Goal: Find specific page/section: Find specific page/section

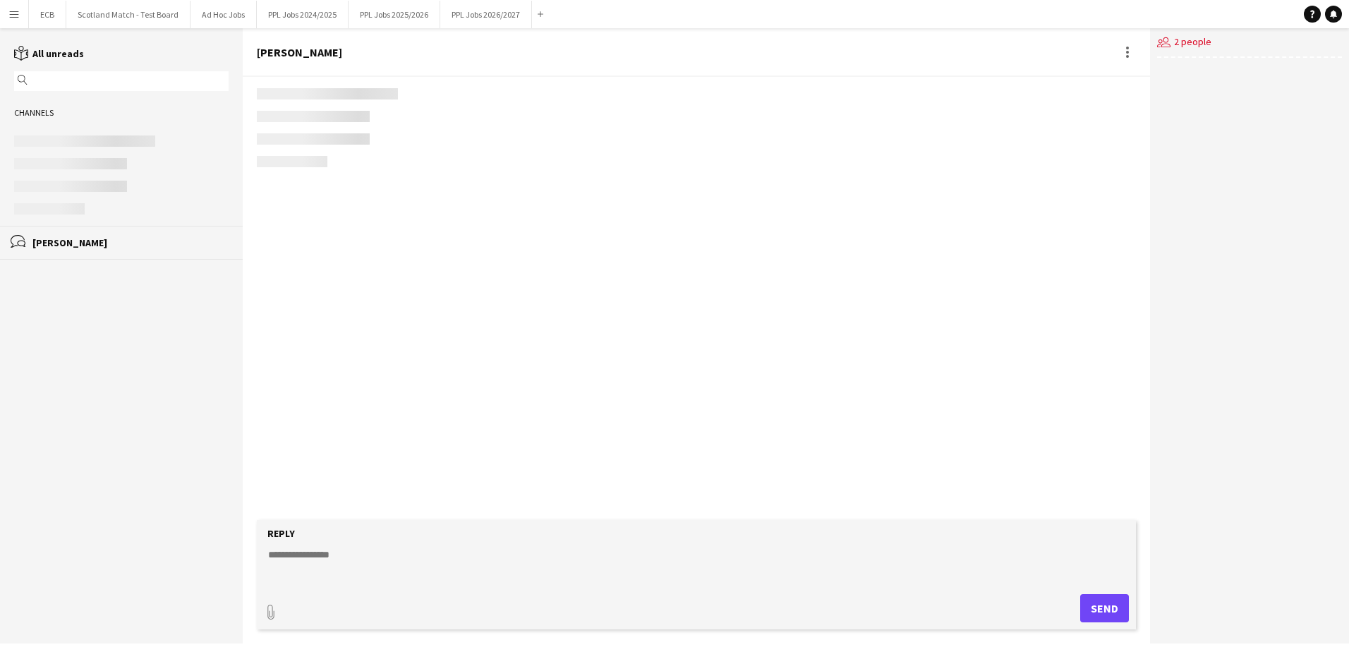
scroll to position [2373, 0]
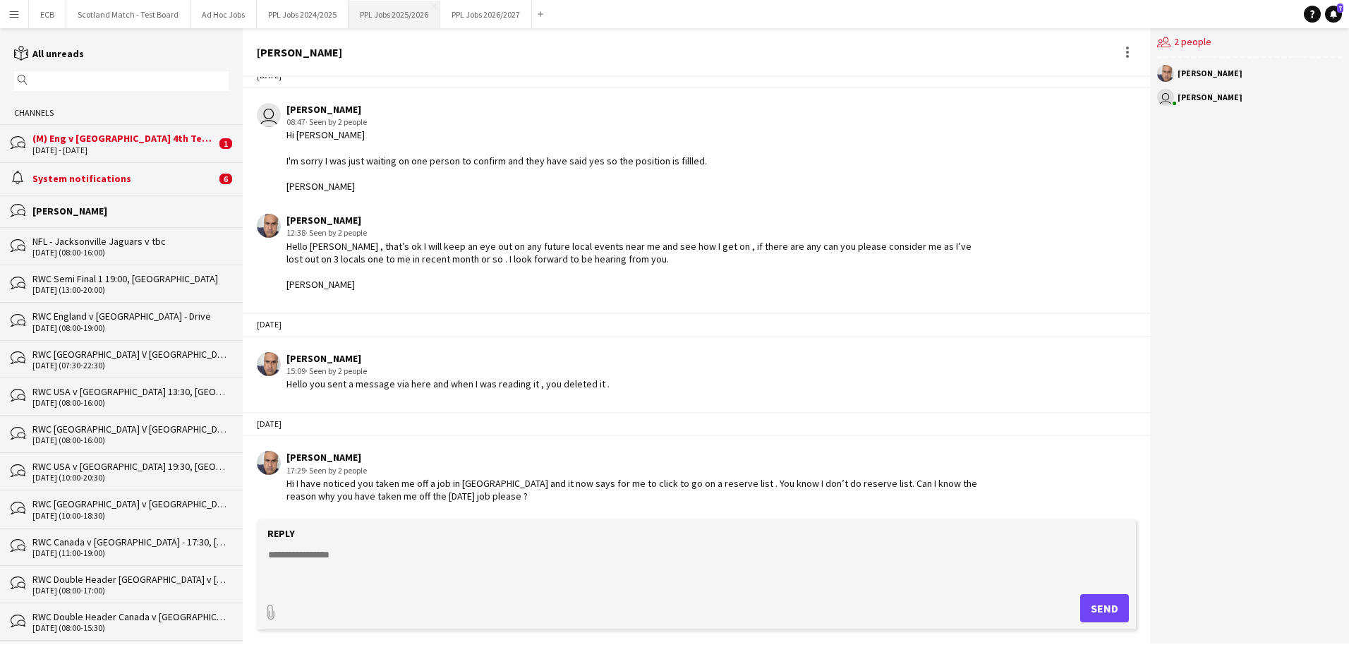
click at [401, 12] on button "PPL Jobs 2025/2026 Close" at bounding box center [394, 15] width 92 height 28
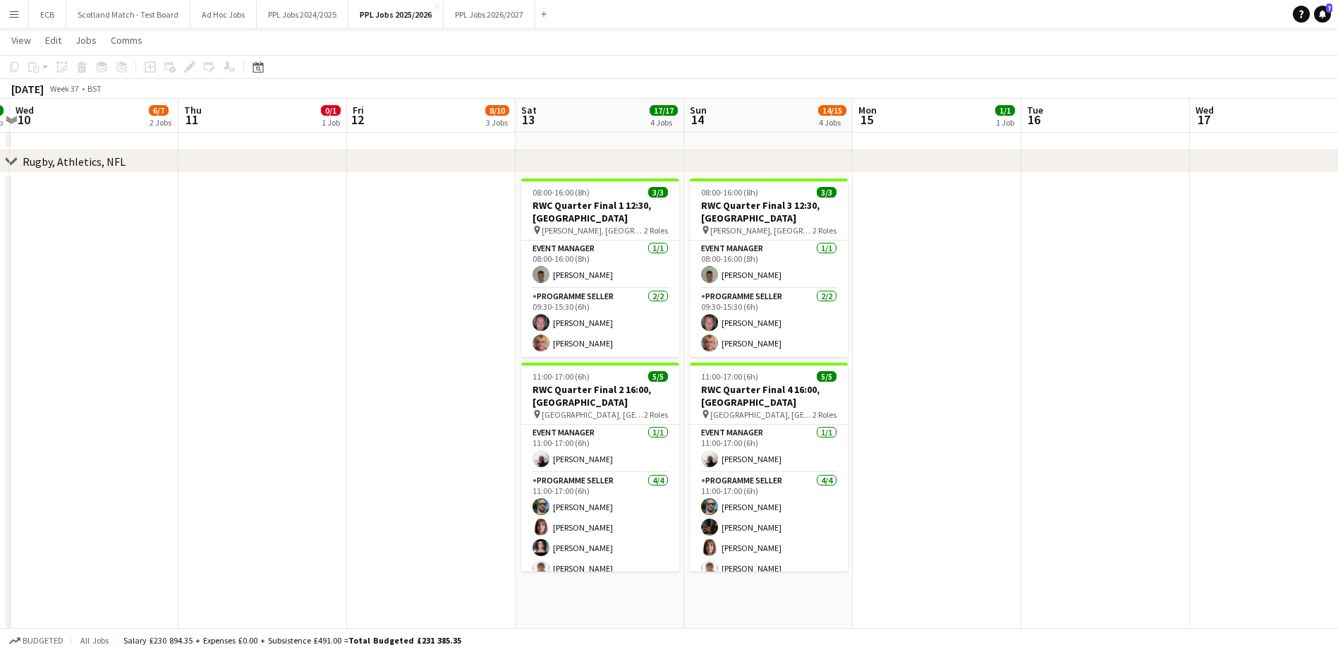
scroll to position [667, 0]
